Goal: Feedback & Contribution: Contribute content

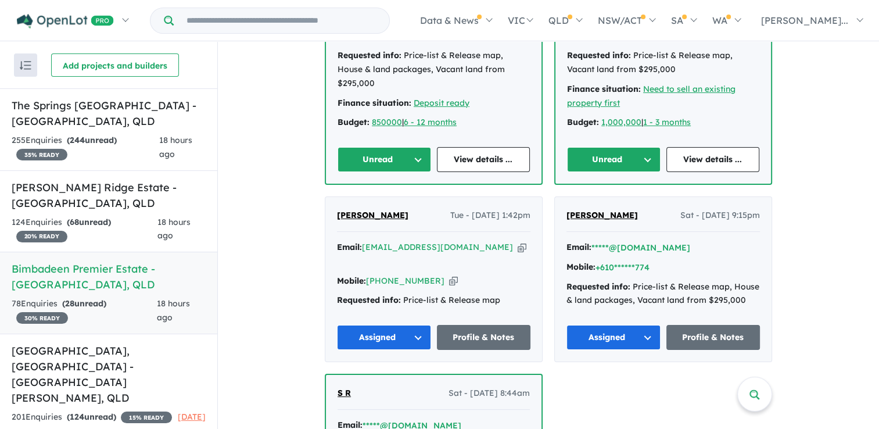
scroll to position [548, 0]
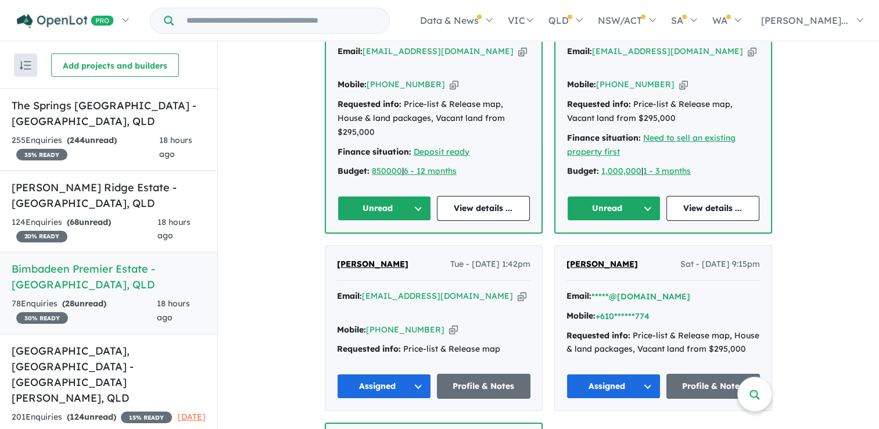
click at [633, 190] on div "Tahlia A Sun - 12/10/2025, 5:35pm Email: tahliamitchell22@gmail.com Copied! Mob…" at bounding box center [663, 116] width 216 height 231
click at [632, 196] on button "Unread" at bounding box center [614, 208] width 94 height 25
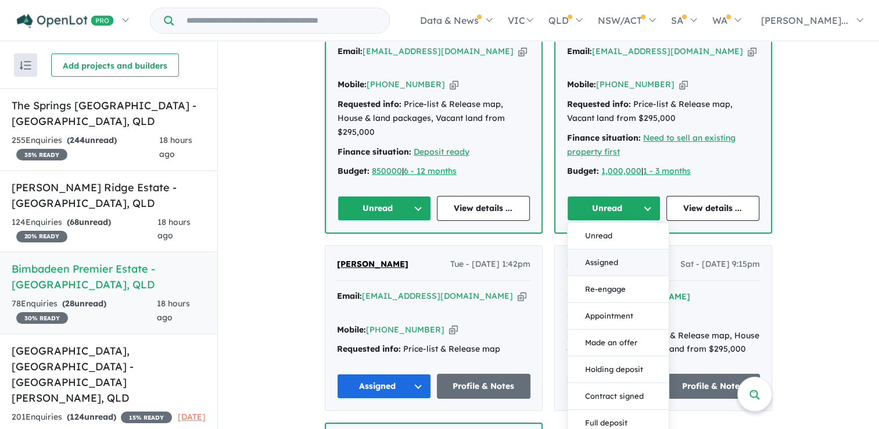
click at [629, 249] on button "Assigned" at bounding box center [618, 262] width 101 height 27
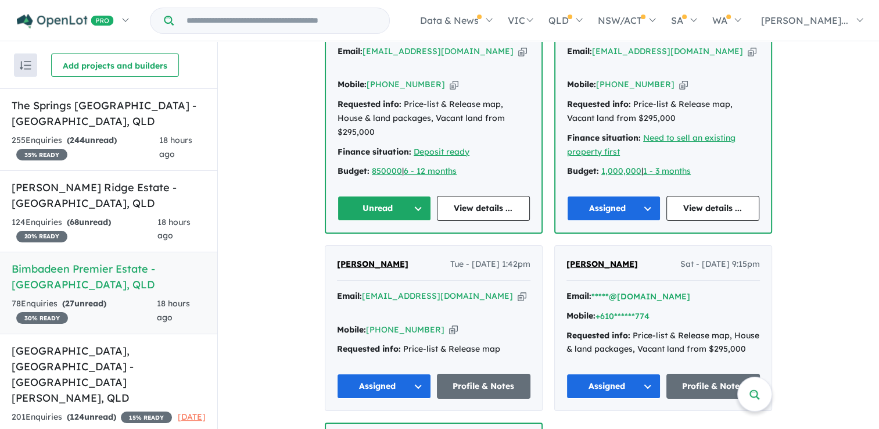
scroll to position [432, 0]
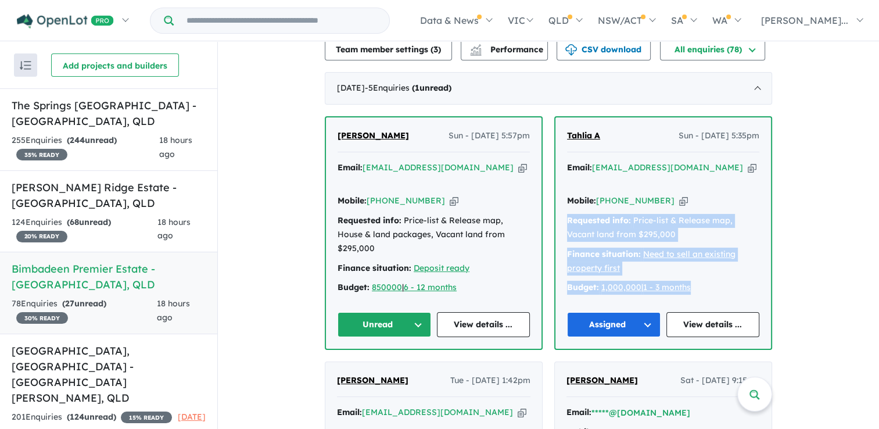
drag, startPoint x: 707, startPoint y: 257, endPoint x: 567, endPoint y: 191, distance: 154.9
click at [567, 191] on div "Email: tahliamitchell22@gmail.com Copied! Mobile: +61 432 039 778 Copied! Reque…" at bounding box center [663, 230] width 192 height 139
drag, startPoint x: 567, startPoint y: 191, endPoint x: 713, endPoint y: 242, distance: 154.7
click at [713, 247] on div "Finance situation: Need to sell an existing property first" at bounding box center [663, 261] width 192 height 28
click at [709, 281] on div "Budget: 1,000,000 | 1 - 3 months" at bounding box center [663, 288] width 192 height 14
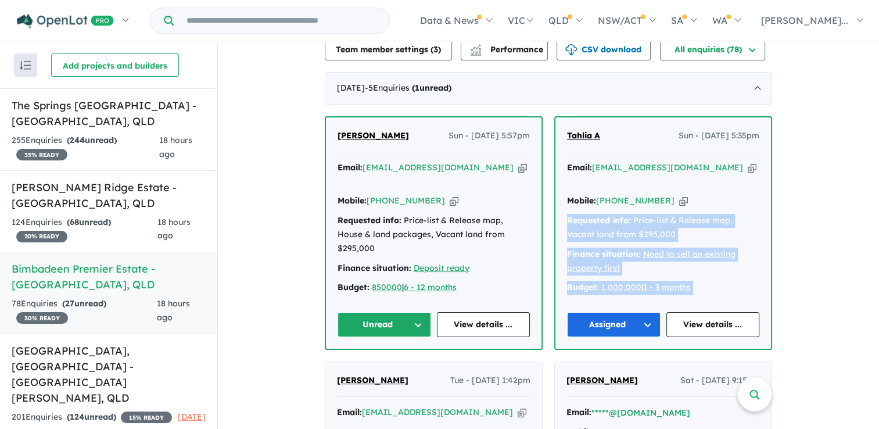
drag, startPoint x: 710, startPoint y: 261, endPoint x: 568, endPoint y: 193, distance: 158.0
click at [568, 193] on div "Email: tahliamitchell22@gmail.com Copied! Mobile: +61 432 039 778 Copied! Reque…" at bounding box center [663, 230] width 192 height 139
drag, startPoint x: 660, startPoint y: 202, endPoint x: 669, endPoint y: 202, distance: 8.7
click at [661, 214] on div "Requested info: Price-list & Release map, Vacant land from $295,000" at bounding box center [663, 228] width 192 height 28
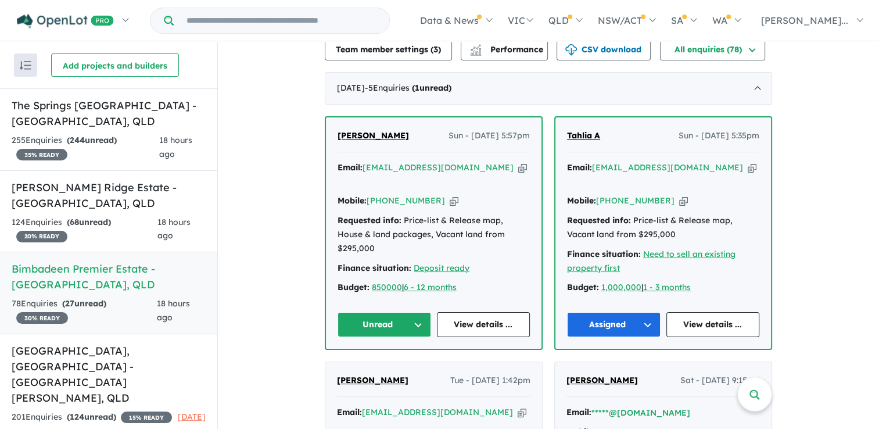
click at [659, 194] on div "Mobile: +61 432 039 778 Copied!" at bounding box center [663, 201] width 192 height 14
click at [679, 195] on icon "button" at bounding box center [683, 201] width 9 height 12
click at [748, 161] on icon "button" at bounding box center [752, 167] width 9 height 12
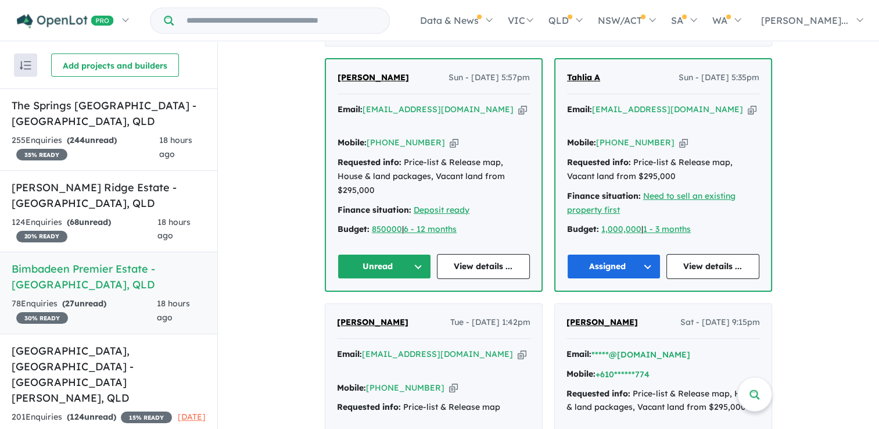
click at [377, 72] on span "[PERSON_NAME]" at bounding box center [372, 77] width 71 height 10
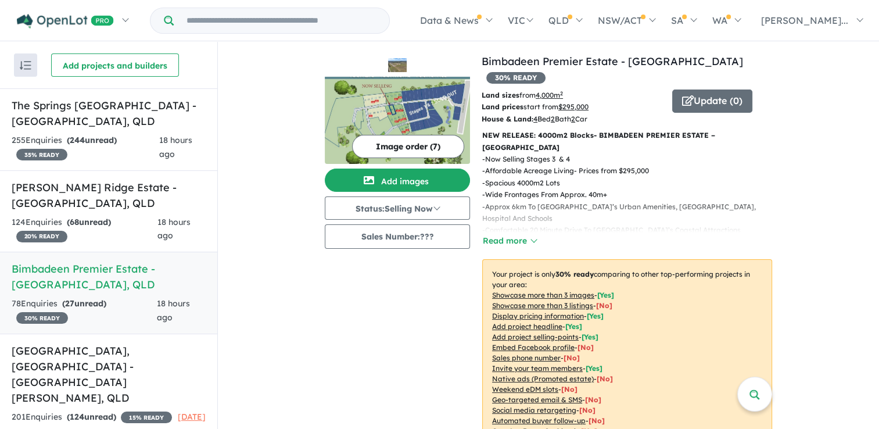
scroll to position [0, 0]
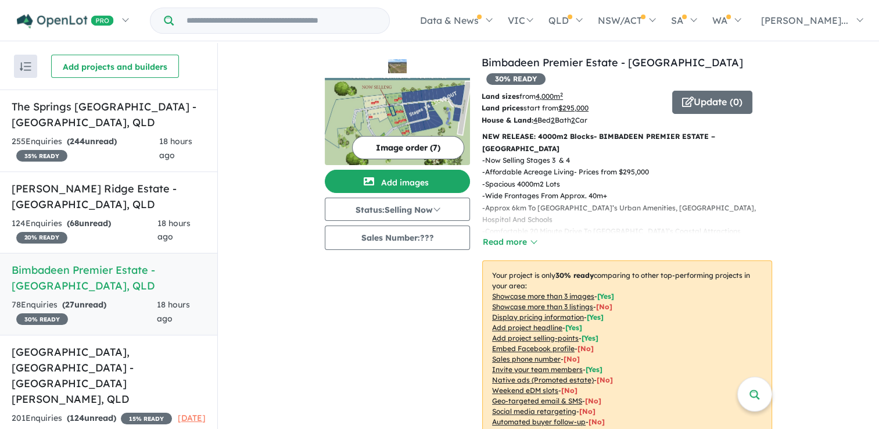
click at [430, 115] on img at bounding box center [397, 121] width 145 height 87
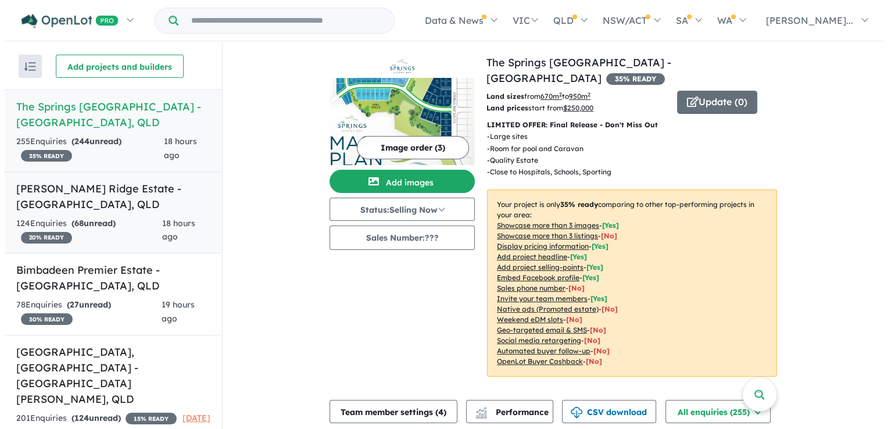
scroll to position [1, 0]
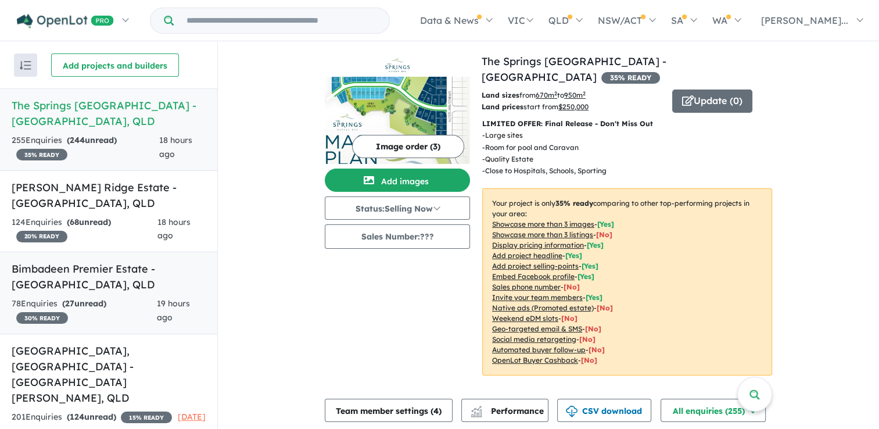
click at [52, 284] on h5 "Bimbadeen Premier Estate - [GEOGRAPHIC_DATA] , [GEOGRAPHIC_DATA]" at bounding box center [109, 276] width 194 height 31
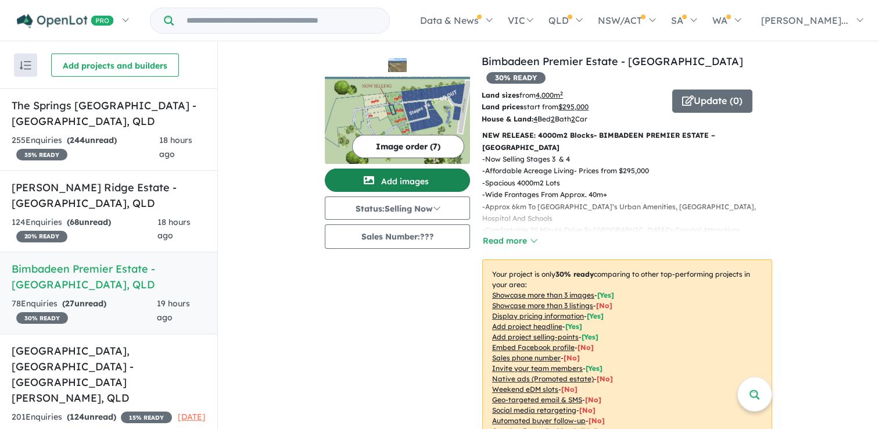
click at [398, 178] on button "Add images" at bounding box center [397, 179] width 145 height 23
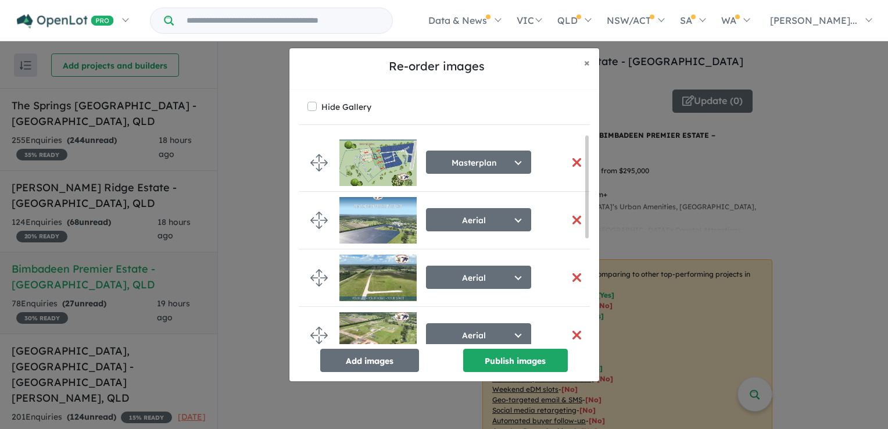
click at [574, 163] on button "button" at bounding box center [577, 162] width 24 height 25
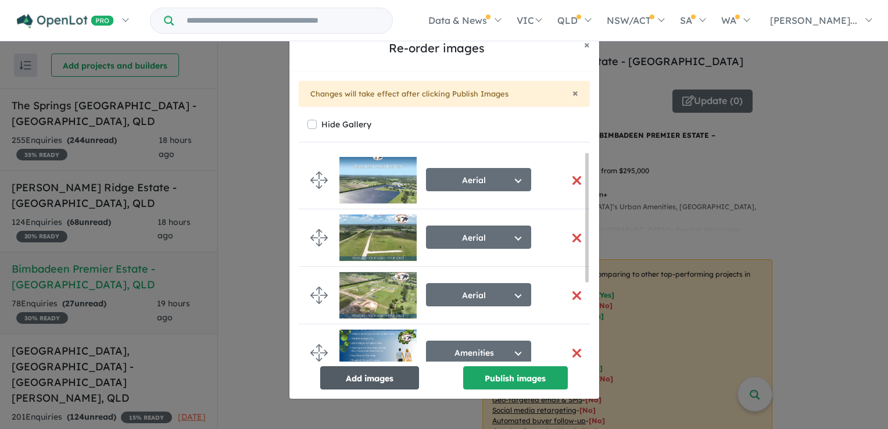
click at [376, 382] on button "Add images" at bounding box center [369, 377] width 99 height 23
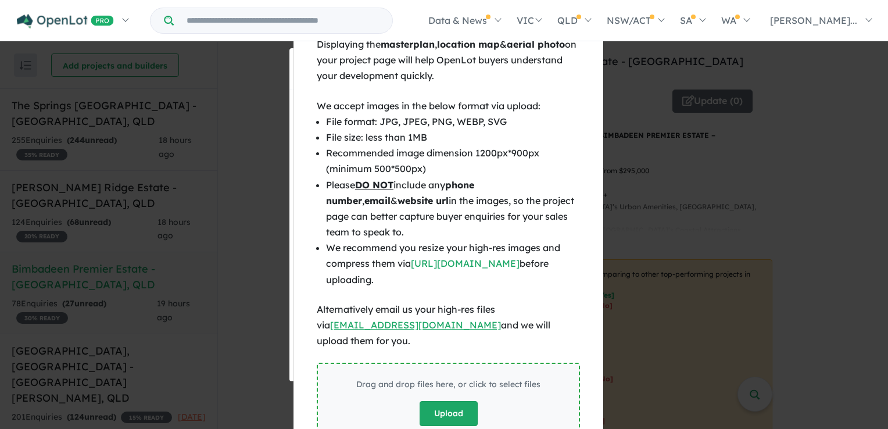
click at [432, 401] on button "Upload" at bounding box center [448, 413] width 58 height 25
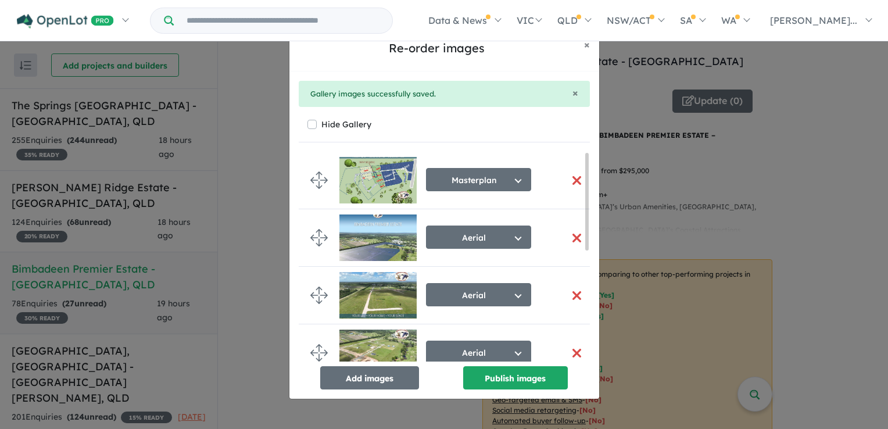
click at [570, 182] on button "button" at bounding box center [577, 180] width 24 height 25
click at [573, 178] on button "button" at bounding box center [577, 180] width 24 height 25
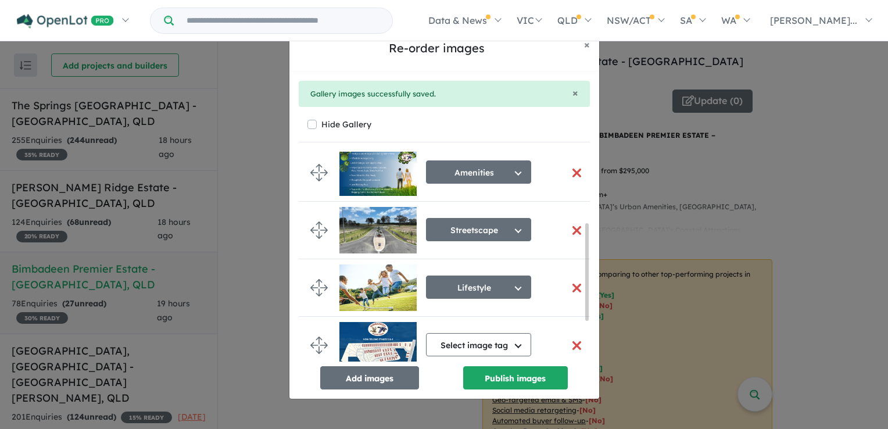
scroll to position [244, 0]
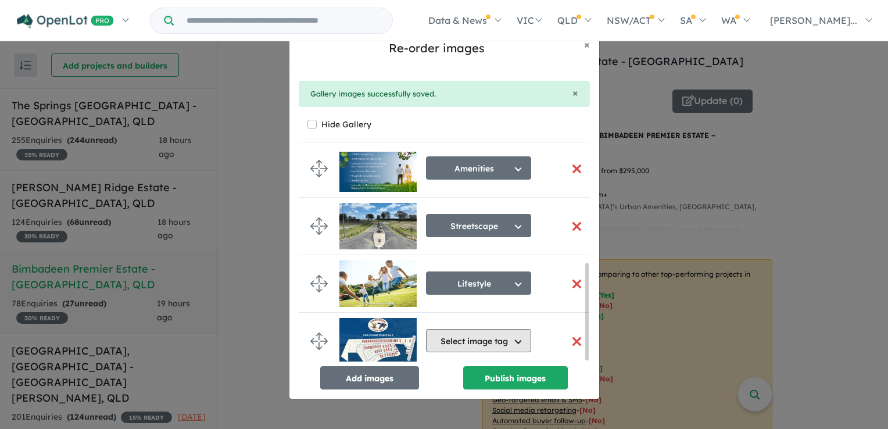
click at [514, 333] on button "Select image tag" at bounding box center [478, 340] width 105 height 23
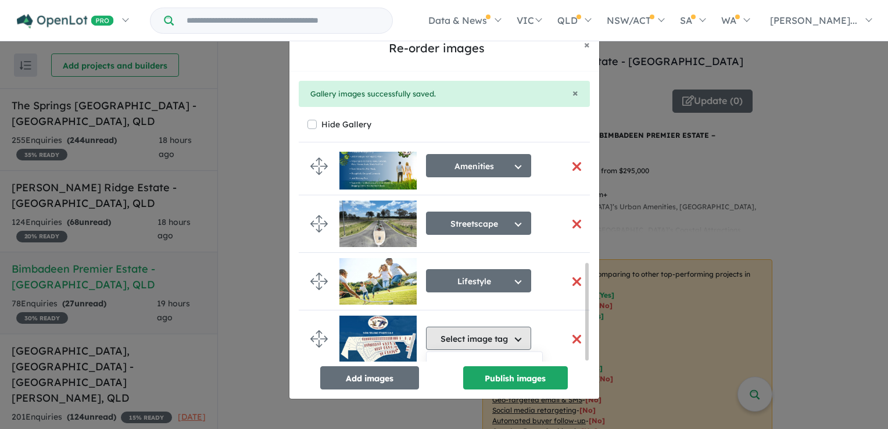
click at [518, 339] on button "Select image tag" at bounding box center [478, 337] width 105 height 23
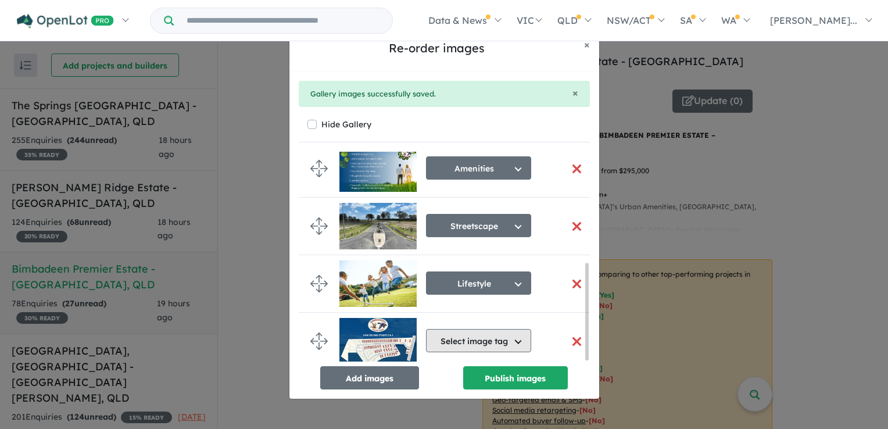
click at [483, 336] on button "Select image tag" at bounding box center [478, 340] width 105 height 23
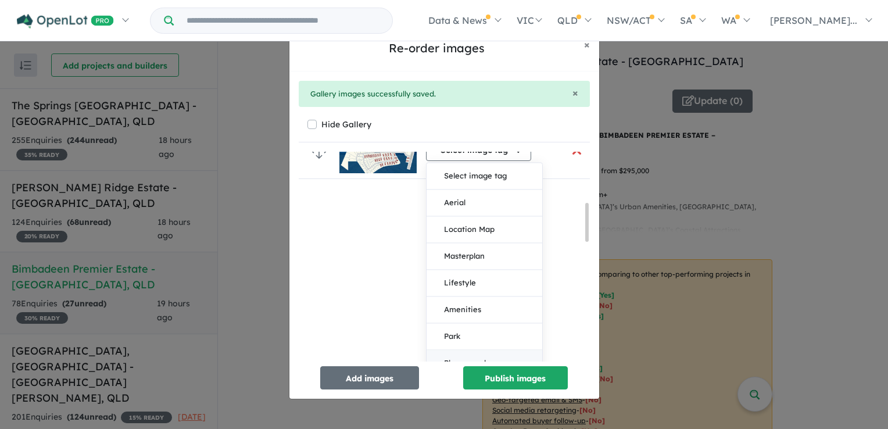
scroll to position [476, 0]
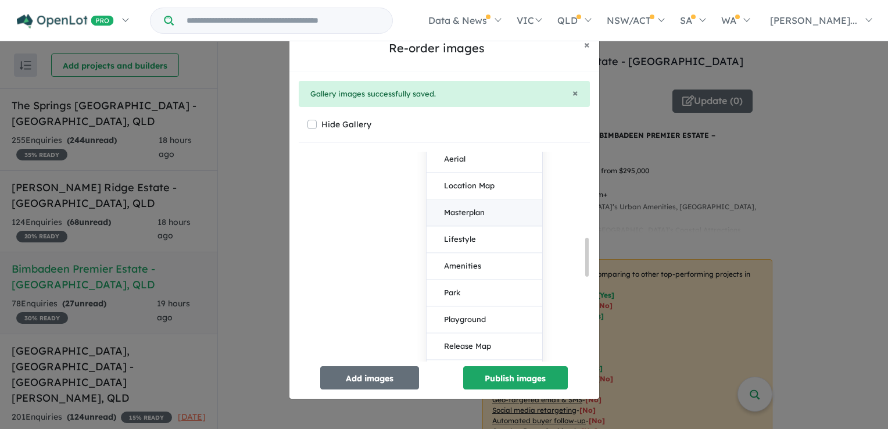
click at [483, 214] on button "Masterplan" at bounding box center [484, 213] width 116 height 27
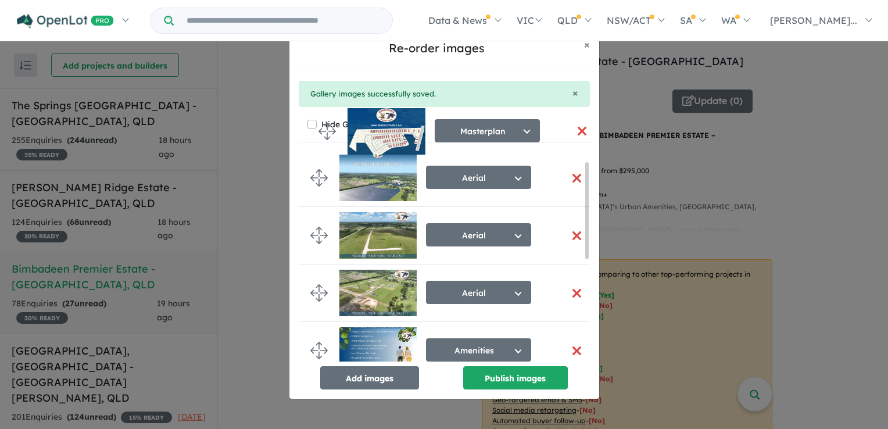
scroll to position [0, 0]
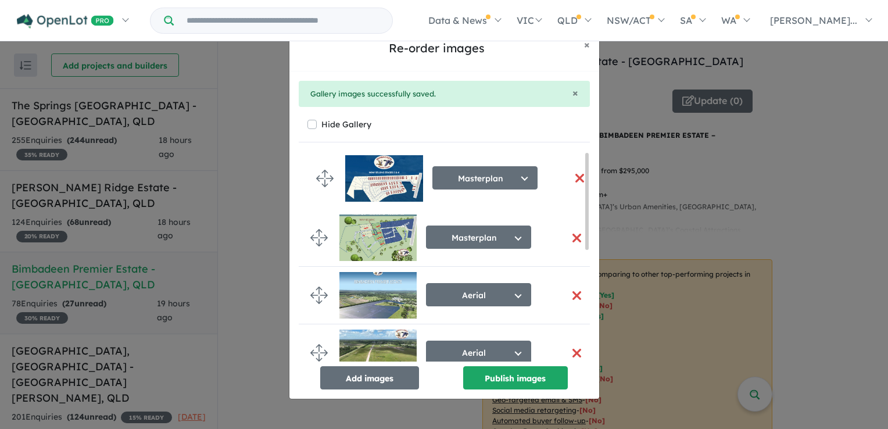
drag, startPoint x: 318, startPoint y: 331, endPoint x: 324, endPoint y: 171, distance: 159.3
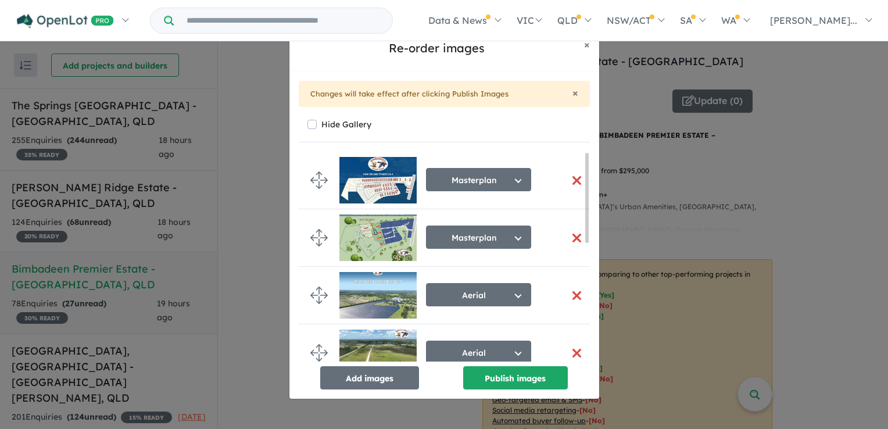
click at [569, 236] on button "button" at bounding box center [577, 237] width 24 height 25
click at [484, 379] on button "Publish images" at bounding box center [515, 377] width 105 height 23
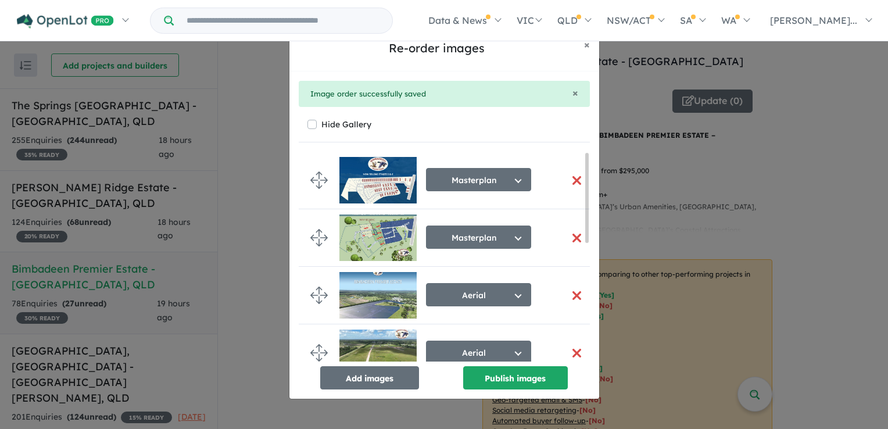
click at [572, 236] on button "button" at bounding box center [577, 237] width 24 height 25
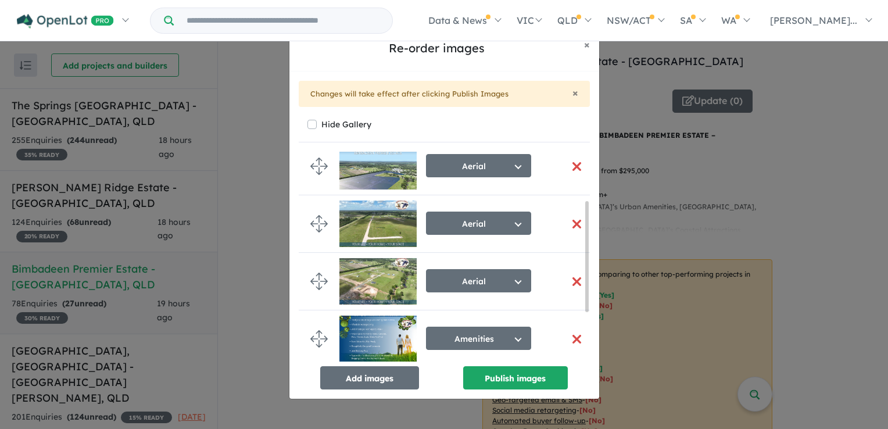
scroll to position [70, 0]
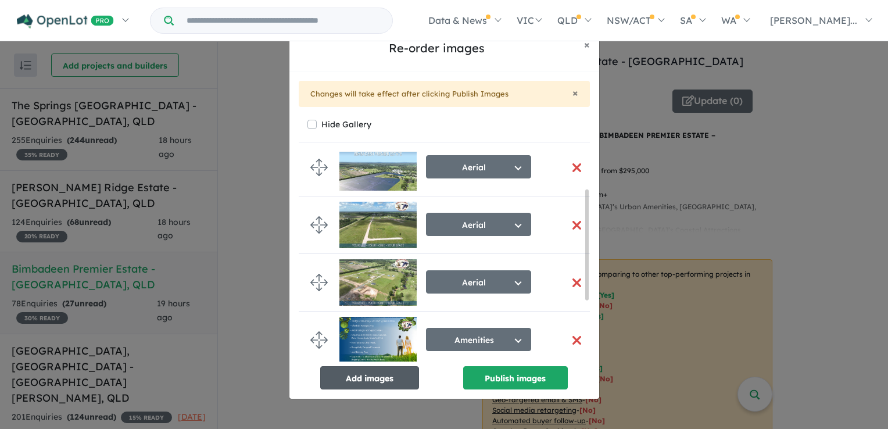
click at [394, 375] on button "Add images" at bounding box center [369, 377] width 99 height 23
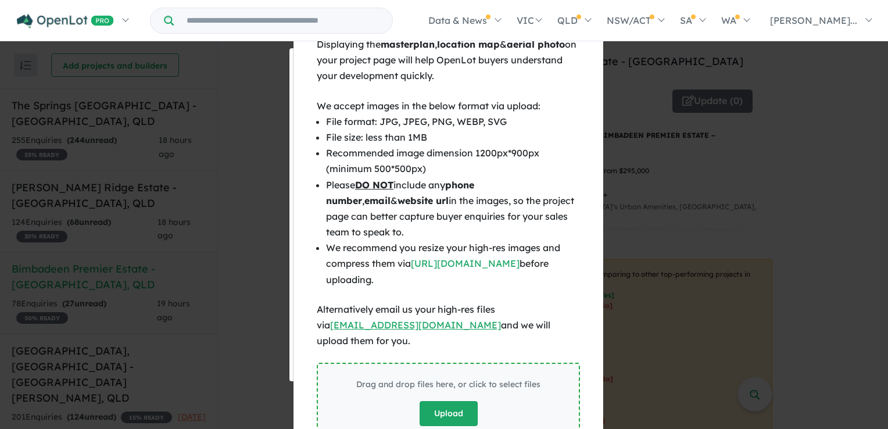
click at [448, 401] on button "Upload" at bounding box center [448, 413] width 58 height 25
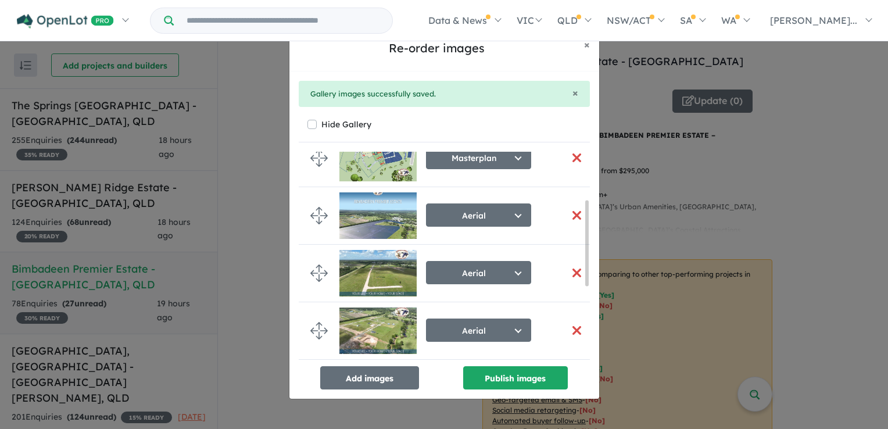
scroll to position [74, 0]
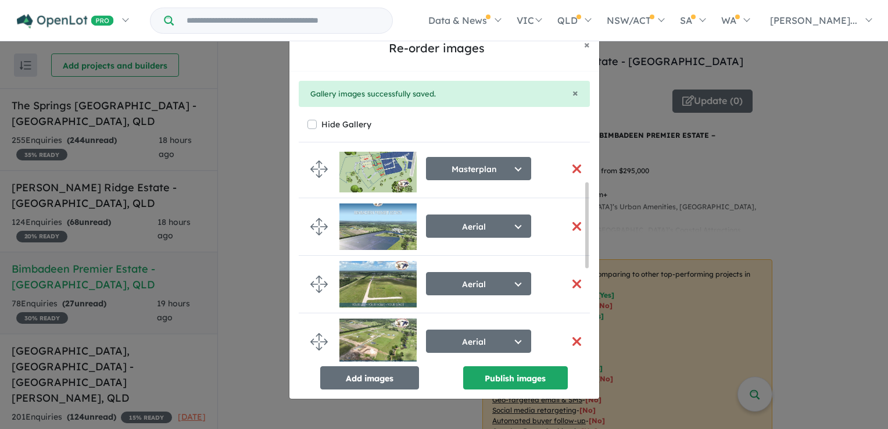
click at [575, 282] on button "button" at bounding box center [577, 283] width 24 height 25
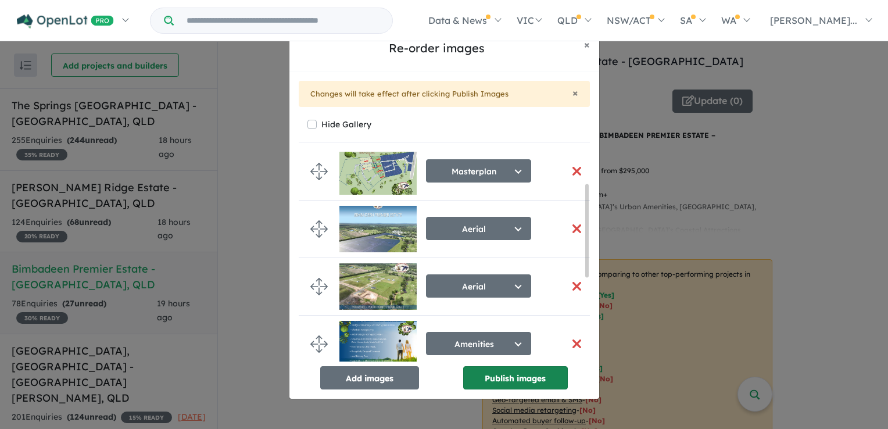
click at [507, 380] on button "Publish images" at bounding box center [515, 377] width 105 height 23
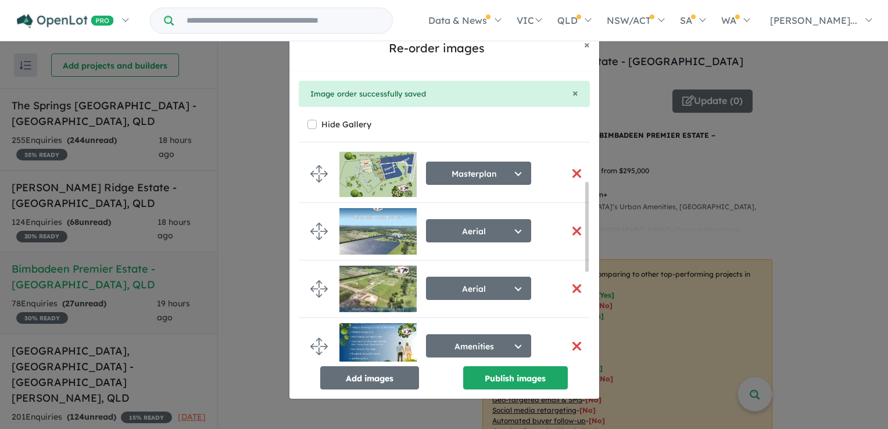
scroll to position [67, 0]
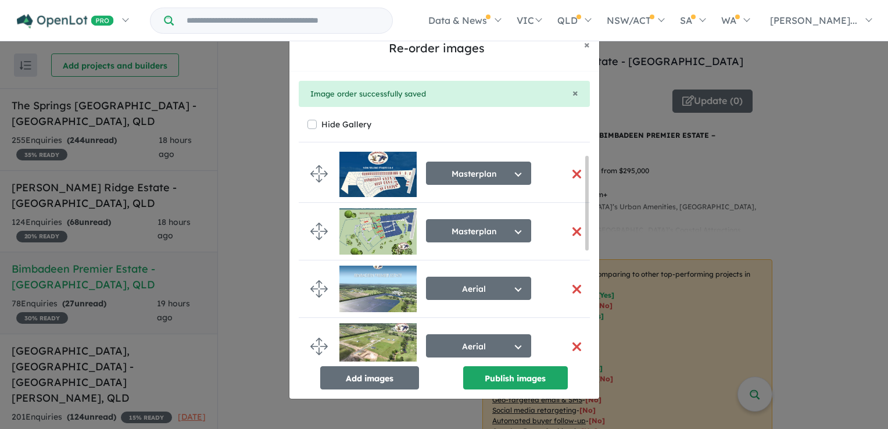
click at [575, 234] on button "button" at bounding box center [577, 231] width 24 height 25
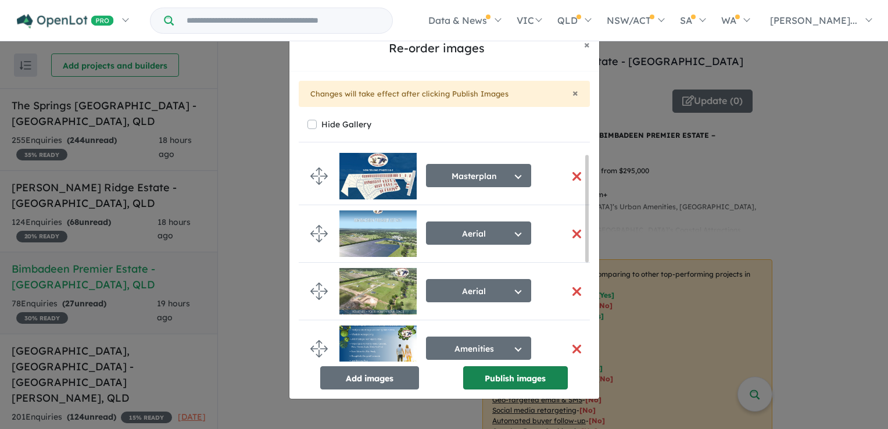
click at [532, 382] on button "Publish images" at bounding box center [515, 377] width 105 height 23
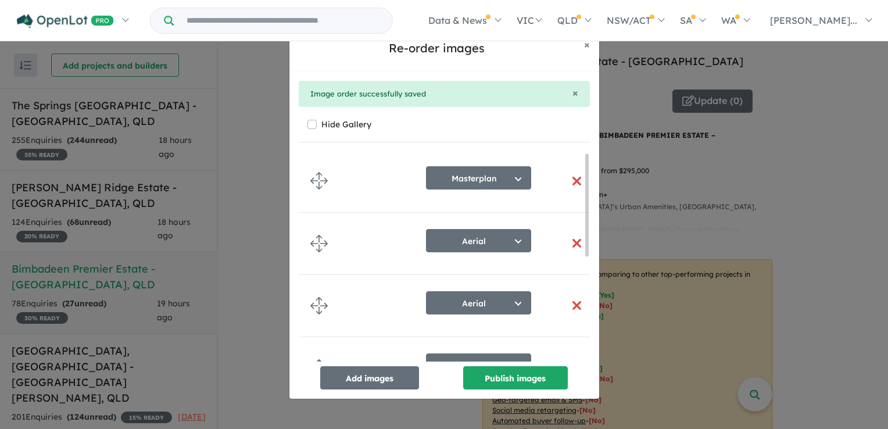
scroll to position [0, 0]
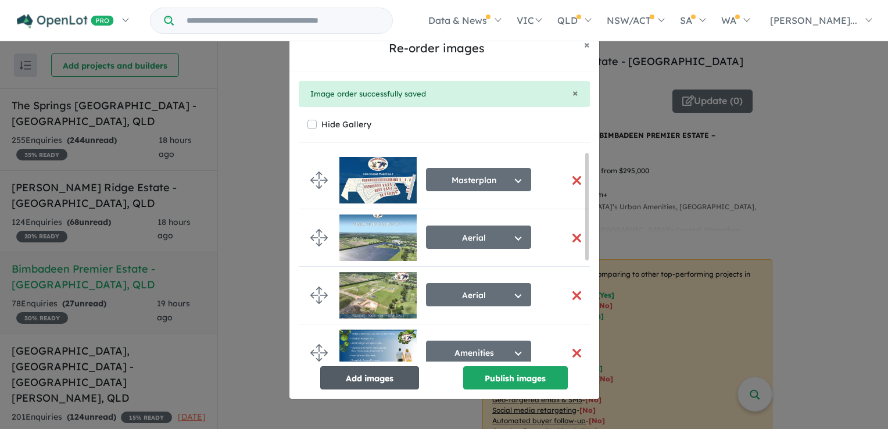
click at [379, 380] on button "Add images" at bounding box center [369, 377] width 99 height 23
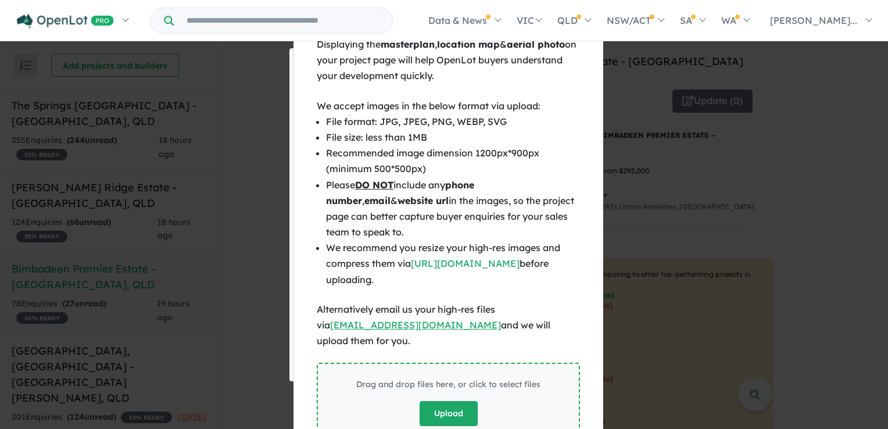
click at [464, 401] on button "Upload" at bounding box center [448, 413] width 58 height 25
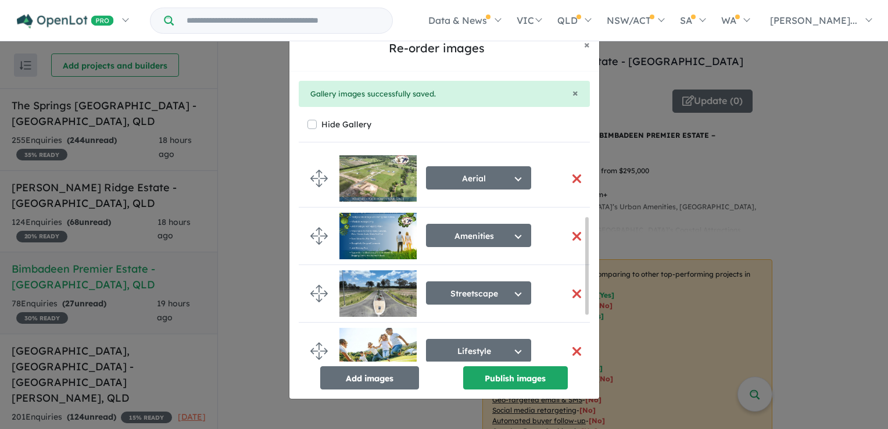
scroll to position [116, 0]
click at [569, 236] on button "button" at bounding box center [577, 236] width 24 height 25
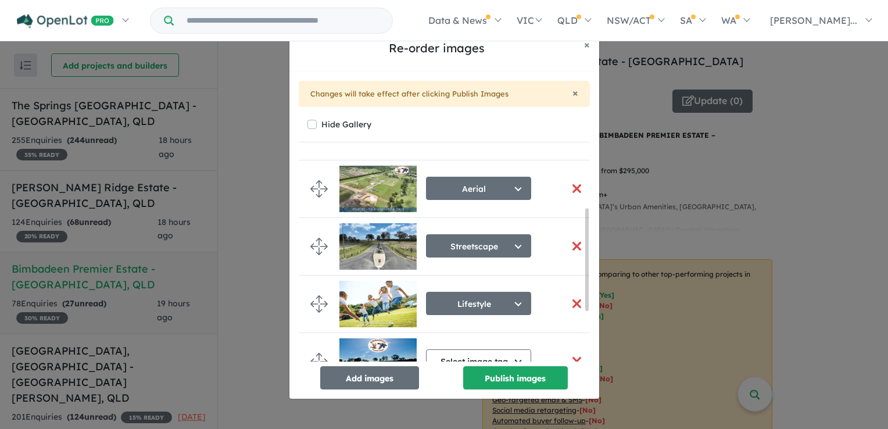
click at [573, 246] on button "button" at bounding box center [577, 246] width 24 height 25
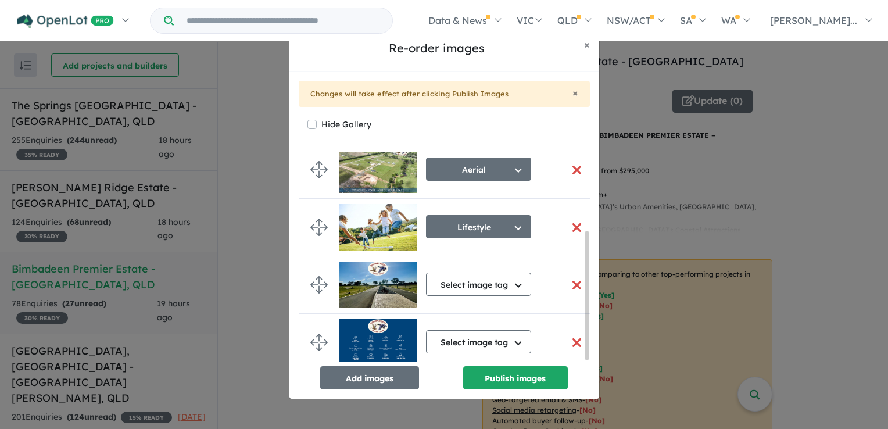
scroll to position [130, 0]
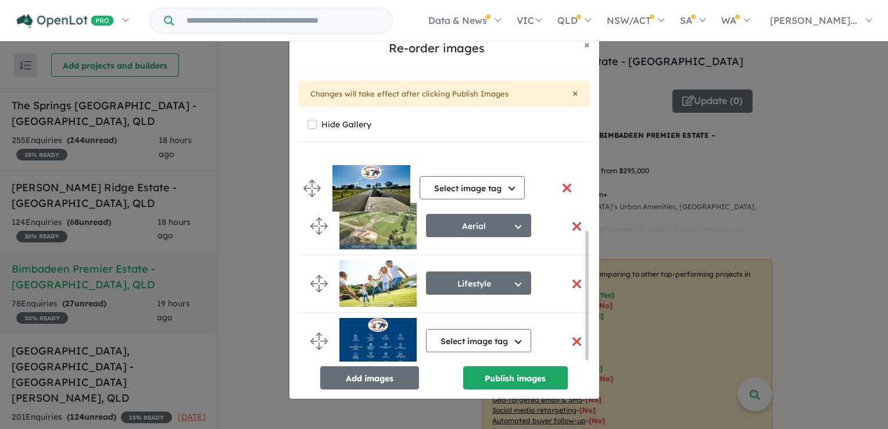
drag, startPoint x: 318, startPoint y: 277, endPoint x: 312, endPoint y: 184, distance: 92.6
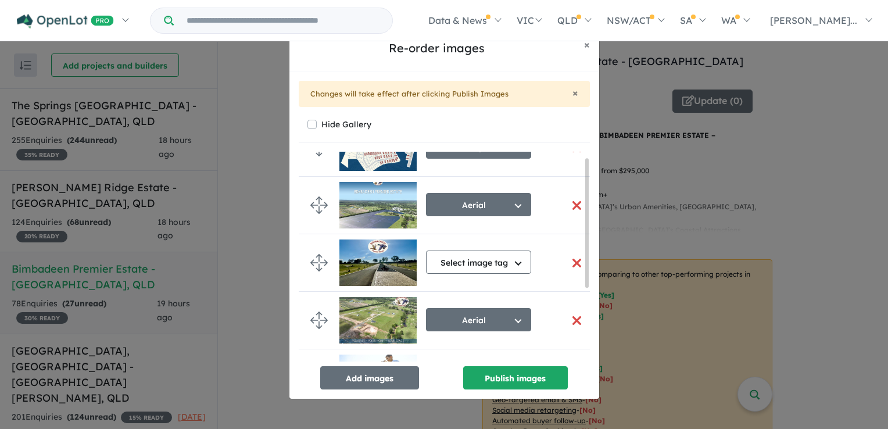
scroll to position [9, 0]
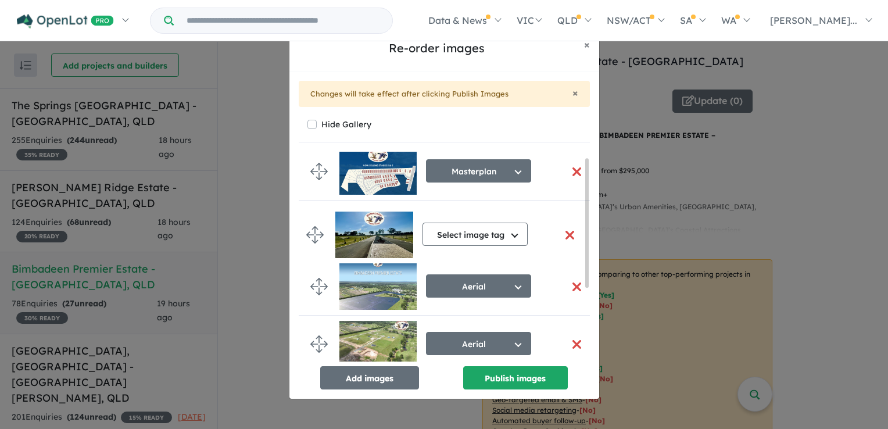
drag, startPoint x: 316, startPoint y: 285, endPoint x: 313, endPoint y: 233, distance: 51.8
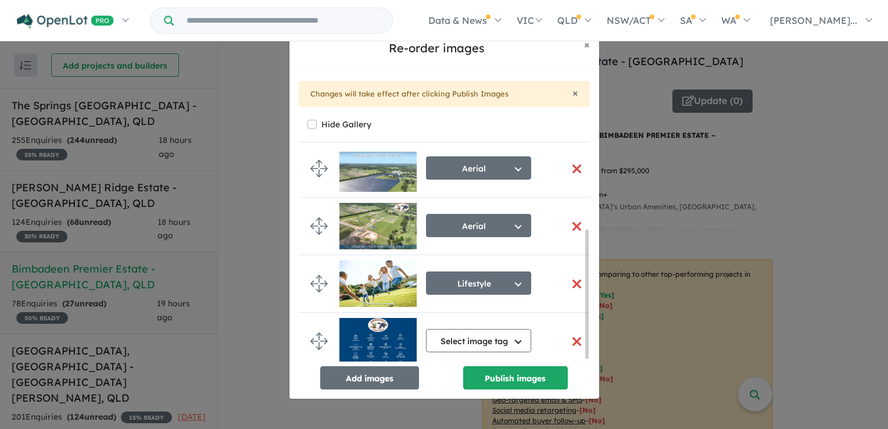
scroll to position [130, 0]
click at [512, 377] on button "Publish images" at bounding box center [515, 377] width 105 height 23
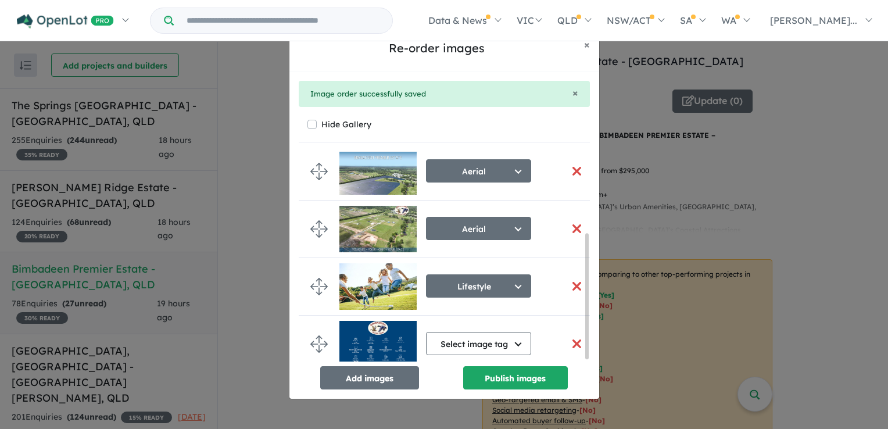
scroll to position [139, 0]
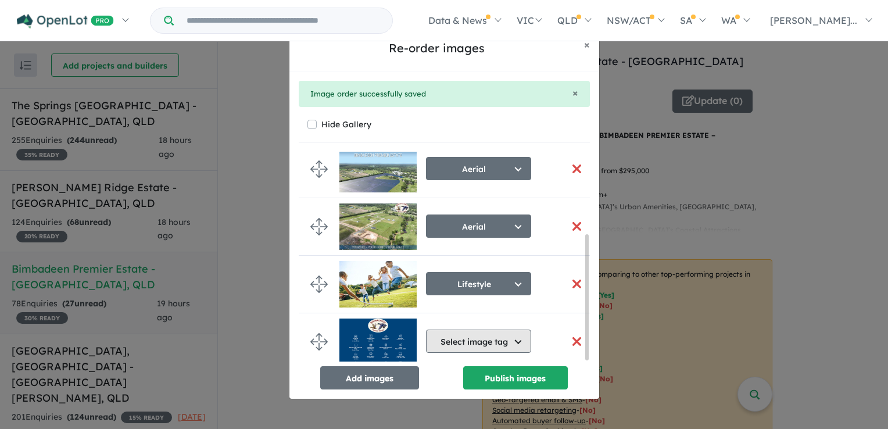
click at [508, 330] on button "Select image tag" at bounding box center [478, 340] width 105 height 23
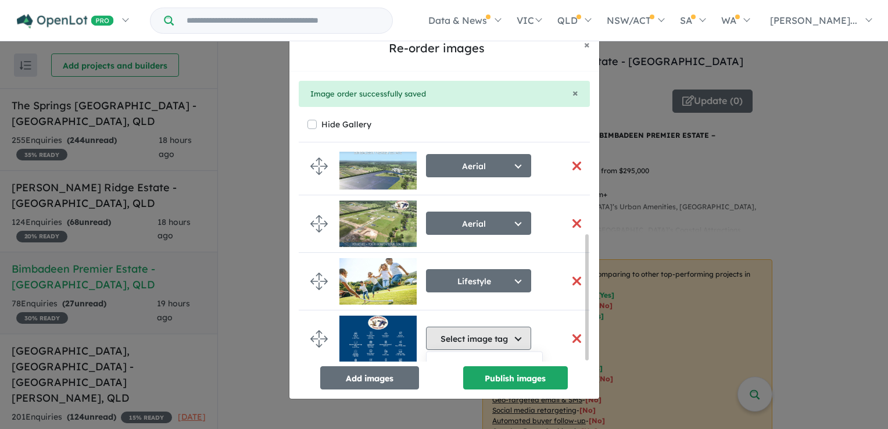
click at [517, 337] on button "Select image tag" at bounding box center [478, 337] width 105 height 23
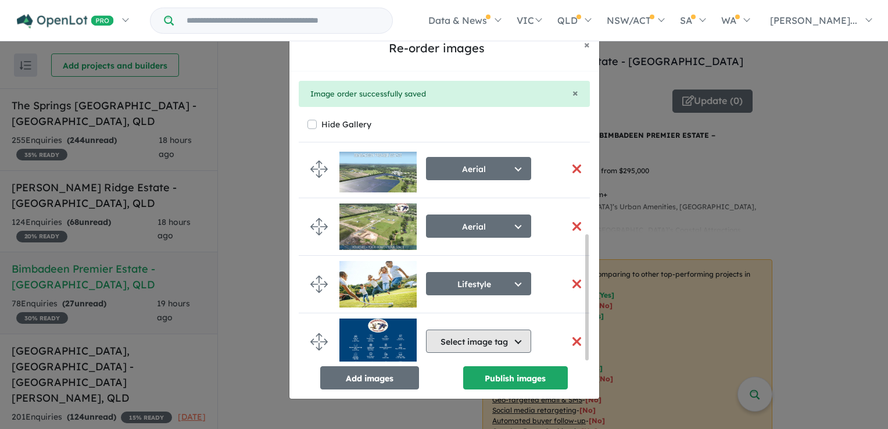
click at [518, 337] on button "Select image tag" at bounding box center [478, 340] width 105 height 23
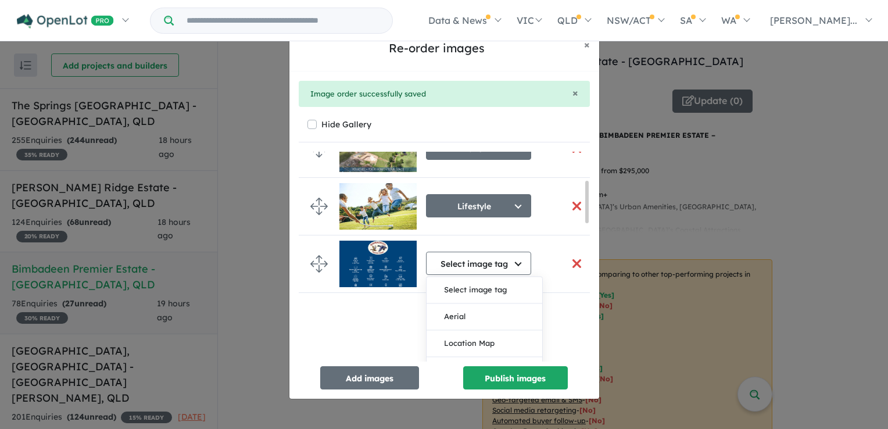
scroll to position [429, 0]
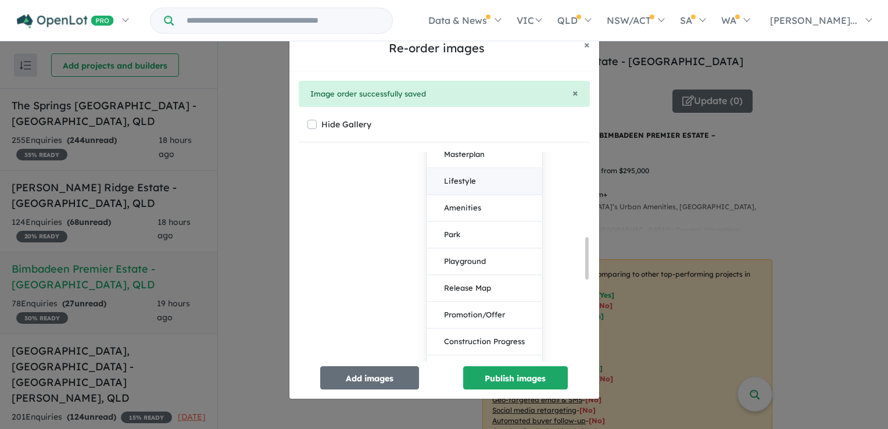
click at [462, 174] on button "Lifestyle" at bounding box center [484, 181] width 116 height 27
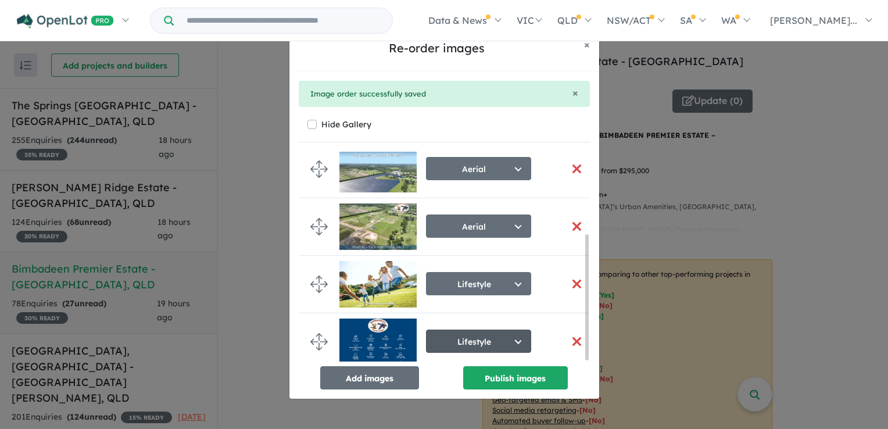
click at [522, 333] on button "Lifestyle" at bounding box center [478, 340] width 105 height 23
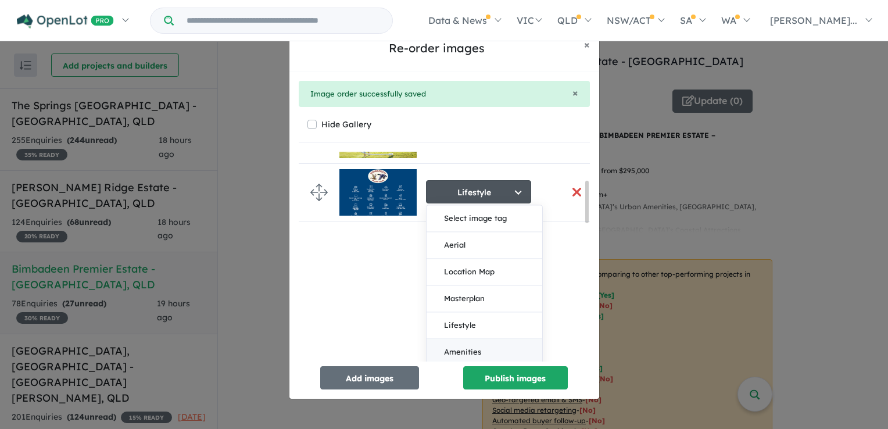
scroll to position [371, 0]
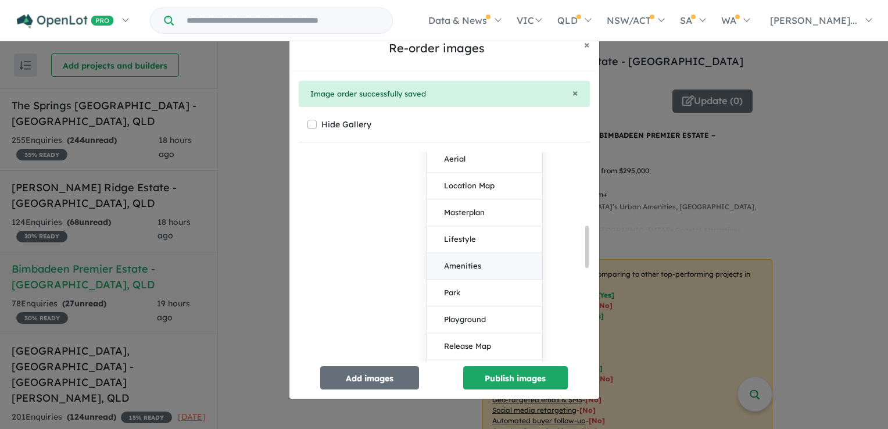
click at [473, 264] on button "Amenities" at bounding box center [484, 266] width 116 height 27
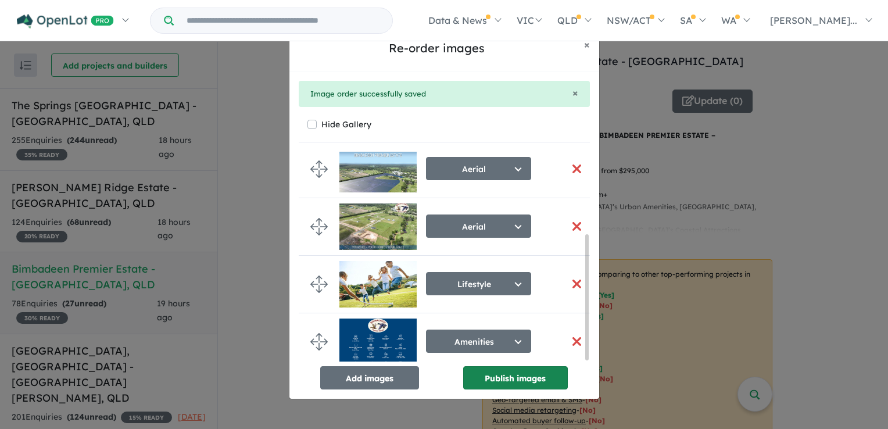
click at [528, 374] on button "Publish images" at bounding box center [515, 377] width 105 height 23
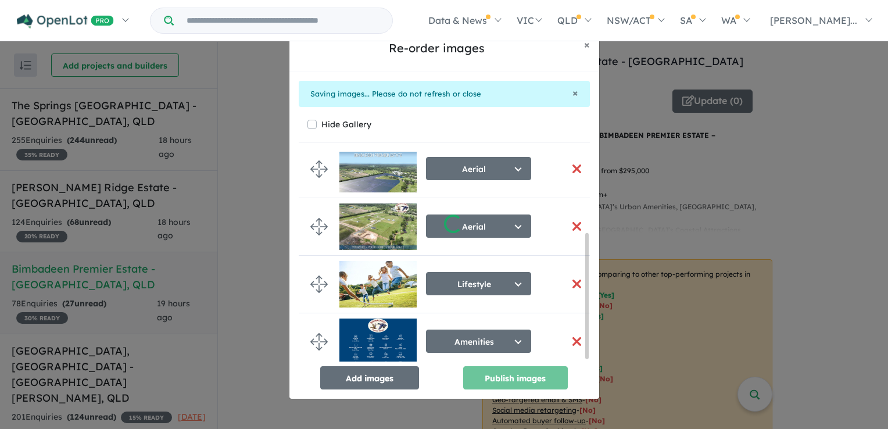
scroll to position [134, 0]
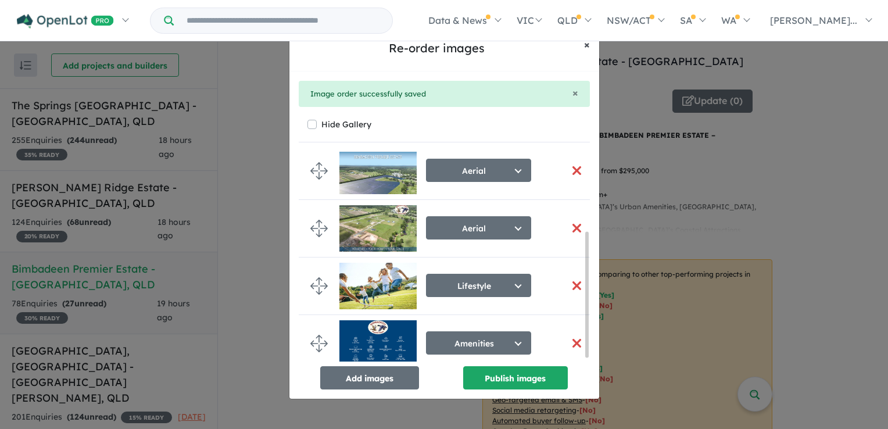
click at [586, 43] on span "×" at bounding box center [587, 44] width 6 height 13
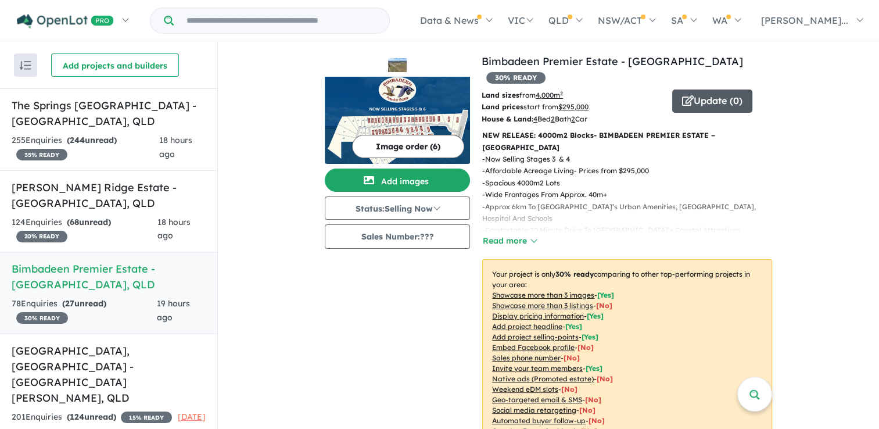
click at [708, 92] on button "Update ( 0 )" at bounding box center [712, 100] width 80 height 23
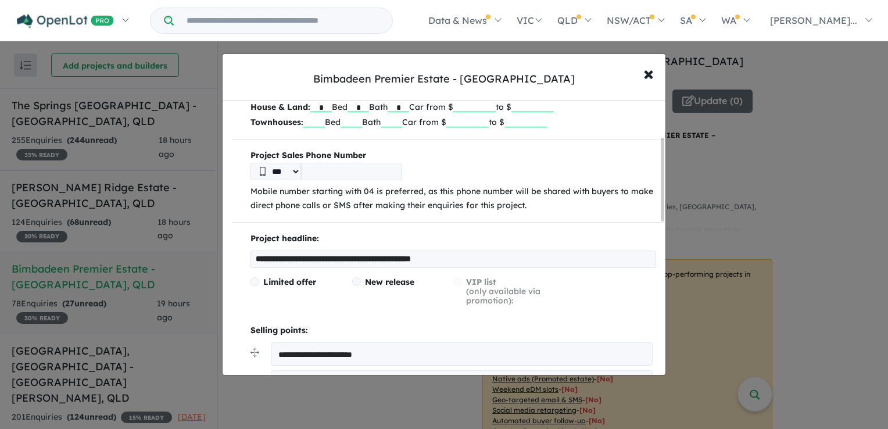
scroll to position [174, 0]
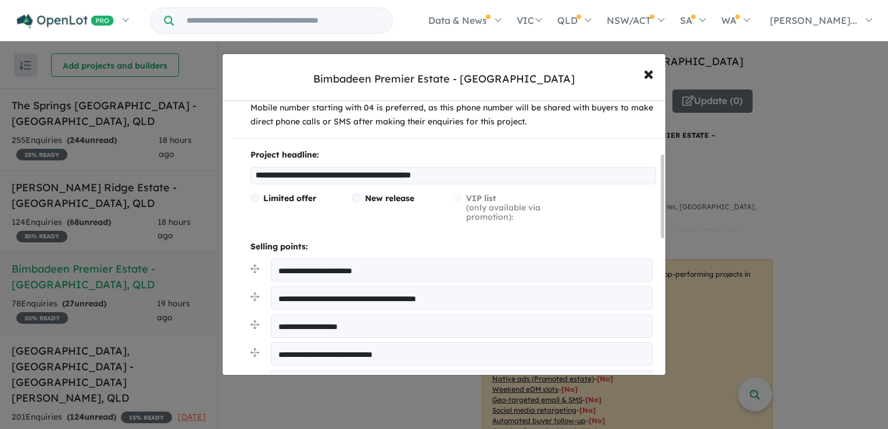
click at [392, 271] on textarea "**********" at bounding box center [462, 269] width 382 height 23
type textarea "**********"
click at [473, 297] on textarea "**********" at bounding box center [462, 297] width 382 height 23
drag, startPoint x: 385, startPoint y: 301, endPoint x: 443, endPoint y: 297, distance: 57.7
click at [443, 297] on textarea "**********" at bounding box center [462, 297] width 382 height 23
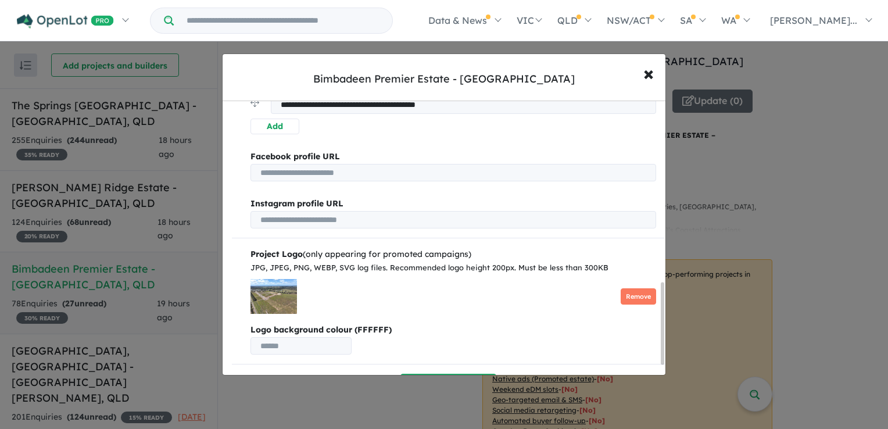
scroll to position [644, 0]
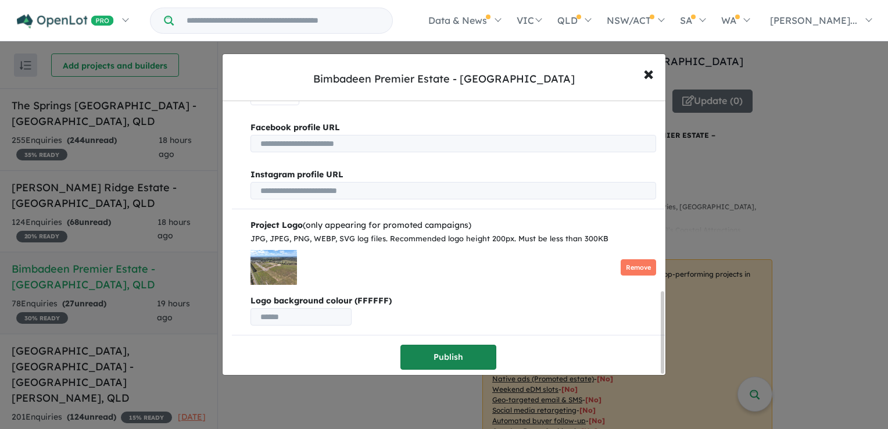
type textarea "**********"
click at [455, 349] on button "Publish" at bounding box center [448, 356] width 96 height 25
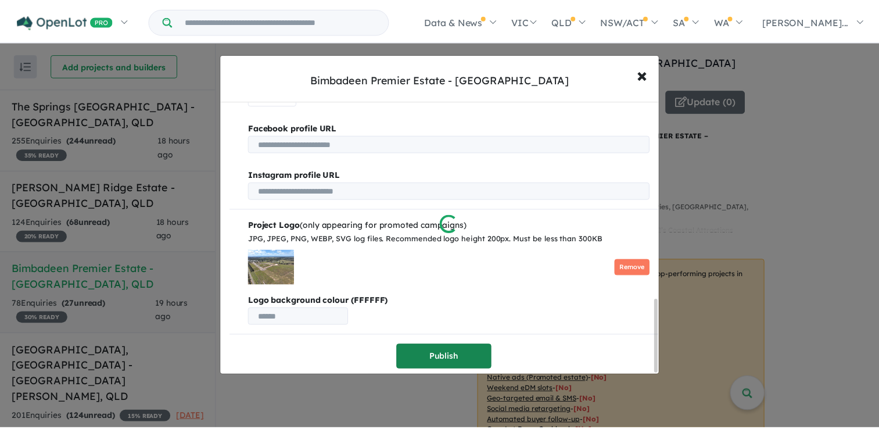
scroll to position [0, 0]
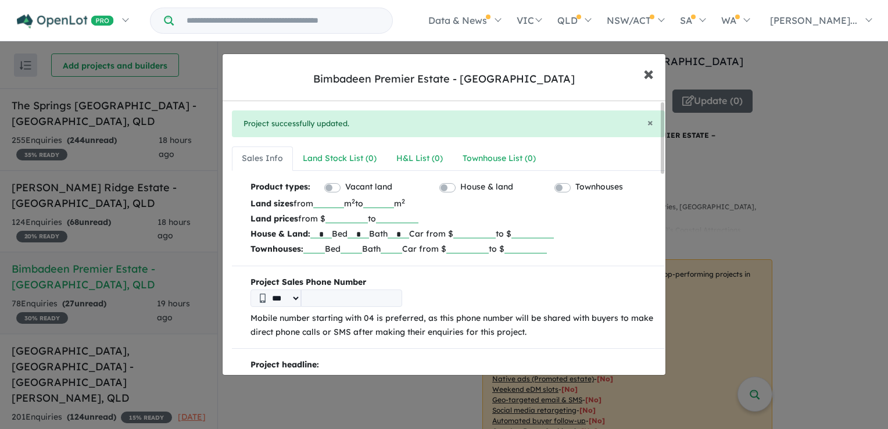
click at [646, 73] on span "×" at bounding box center [648, 72] width 10 height 25
